Goal: Book appointment/travel/reservation

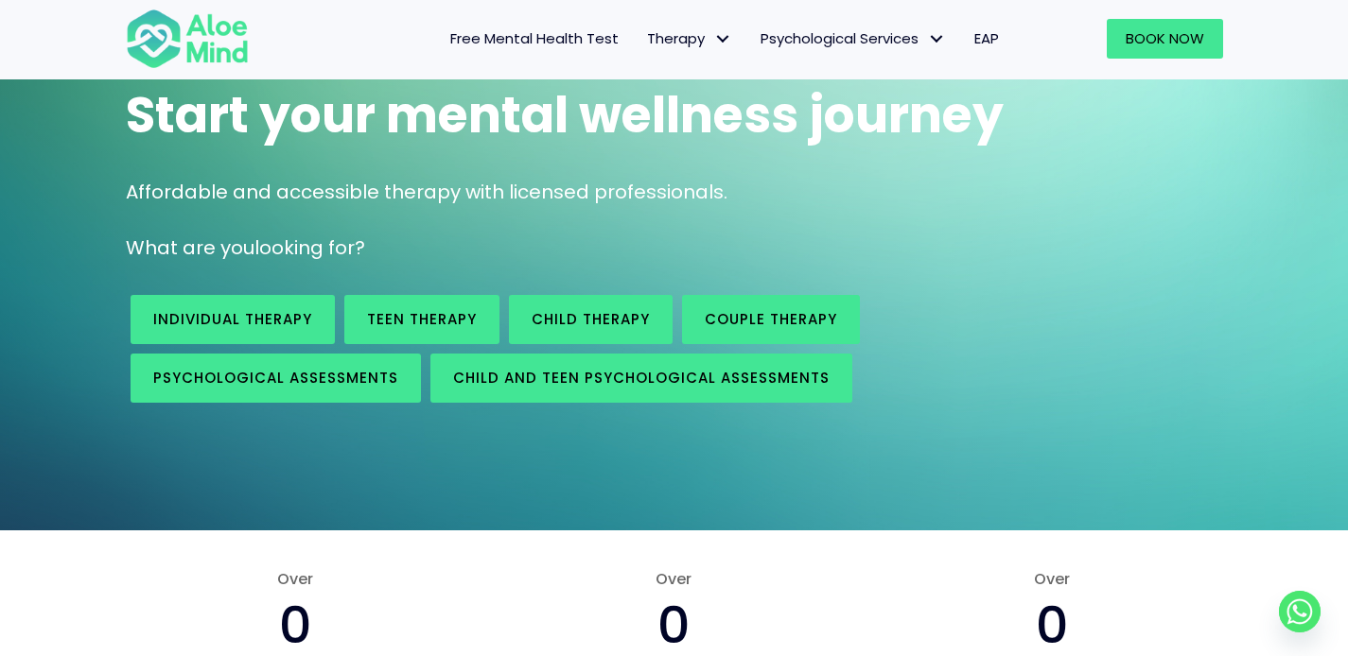
scroll to position [161, 0]
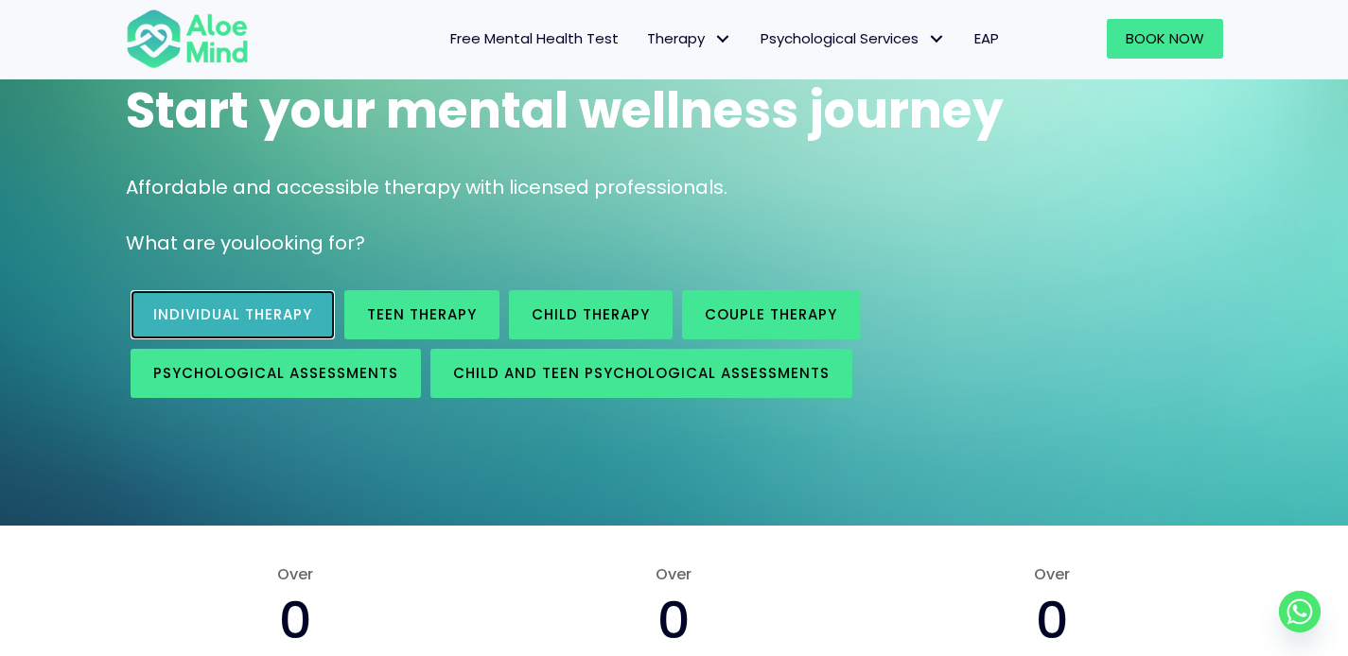
click at [274, 336] on link "Individual therapy" at bounding box center [233, 314] width 204 height 49
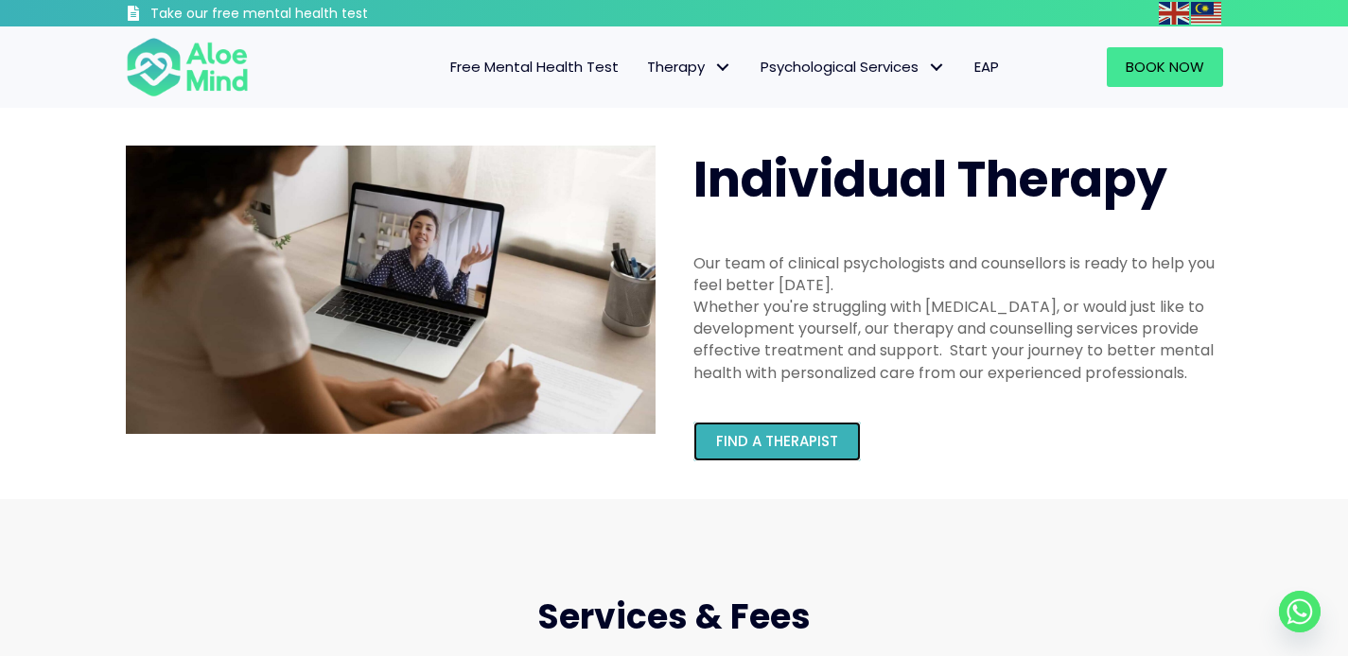
click at [775, 427] on link "Find a therapist" at bounding box center [776, 442] width 167 height 40
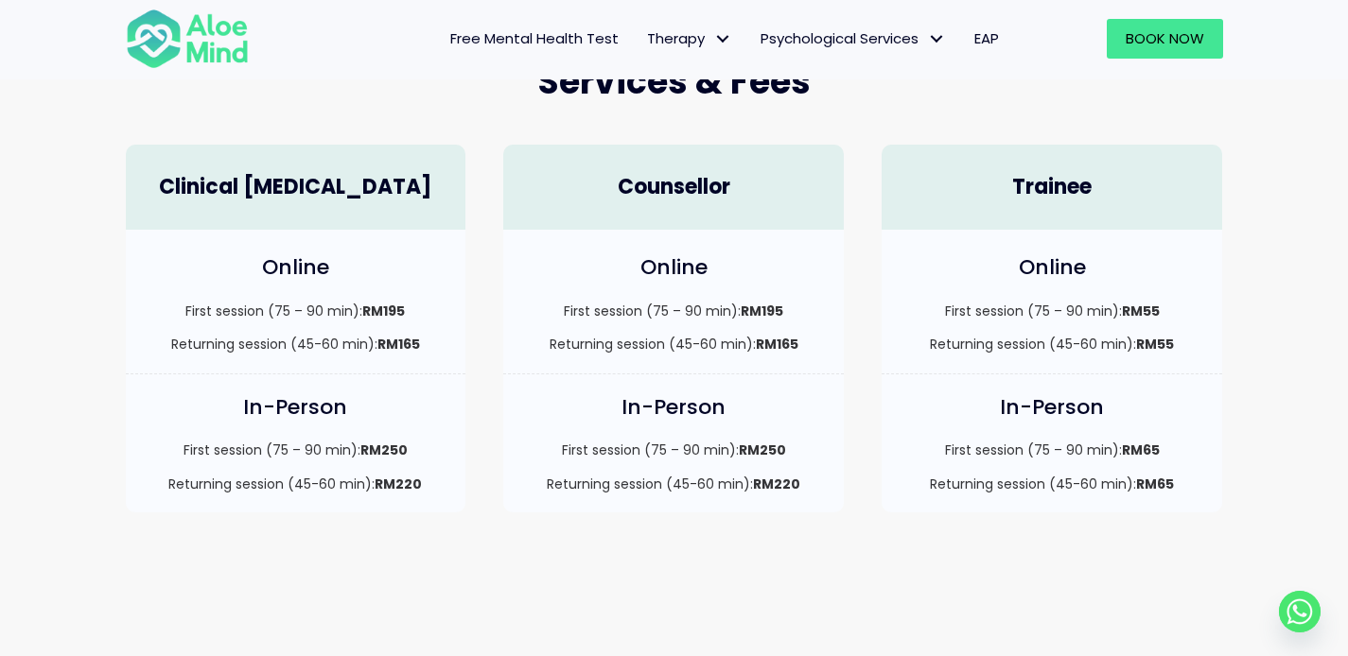
scroll to position [544, 0]
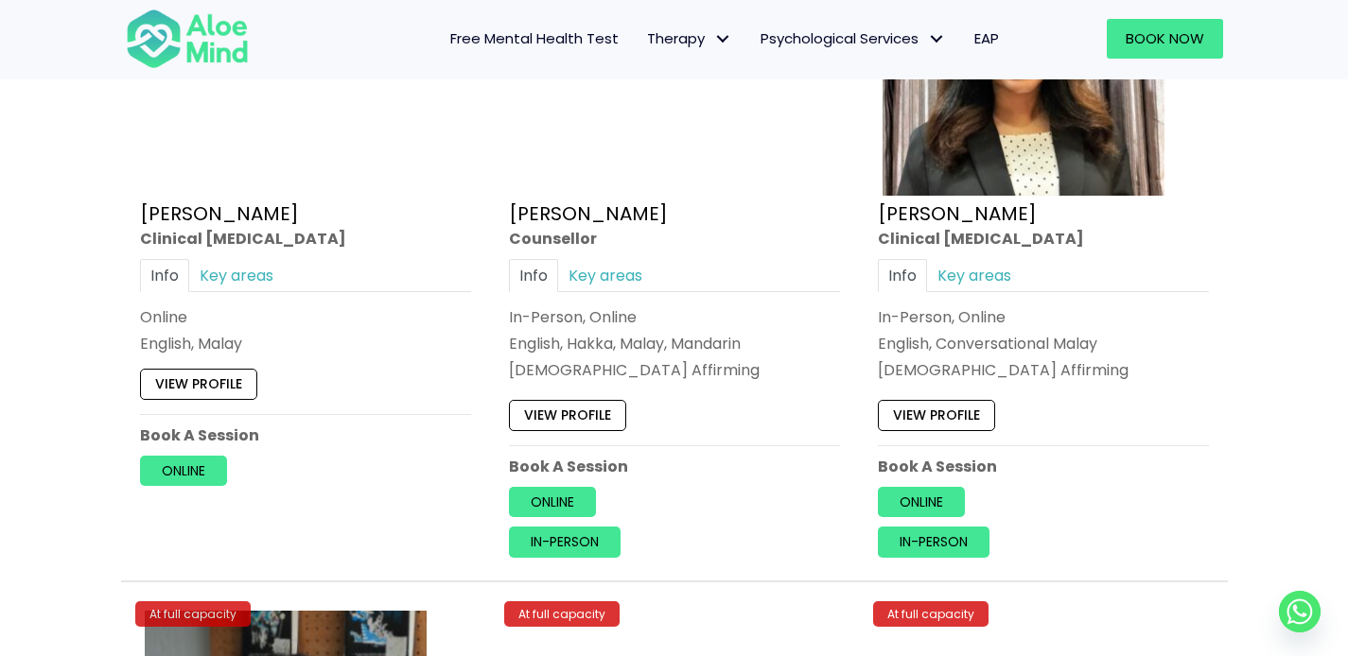
scroll to position [6064, 0]
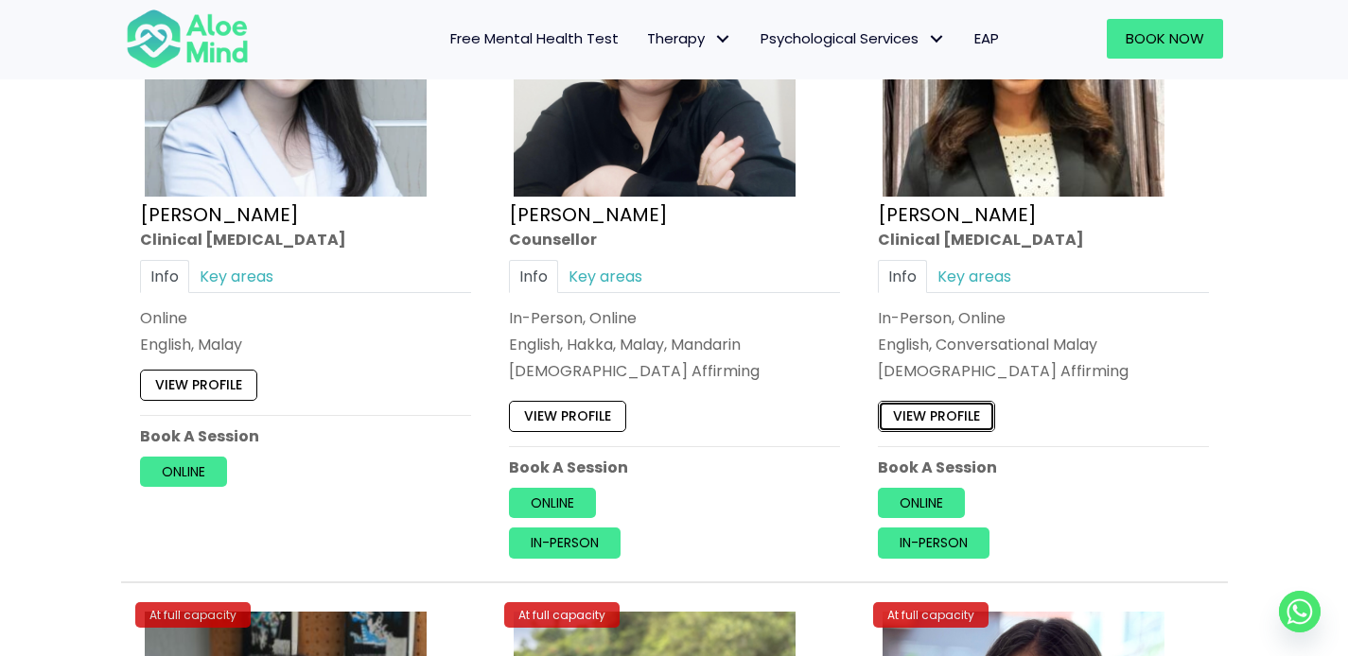
click at [956, 412] on link "View profile" at bounding box center [936, 416] width 117 height 30
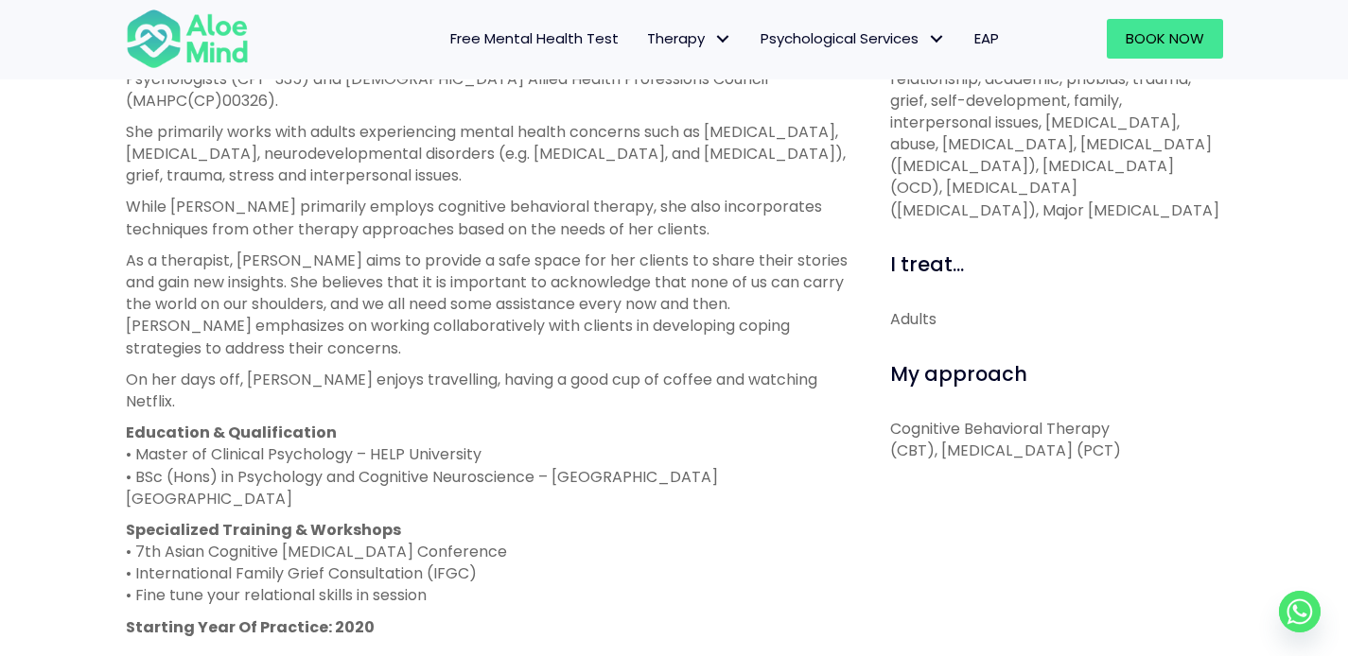
scroll to position [765, 0]
